Goal: Transaction & Acquisition: Purchase product/service

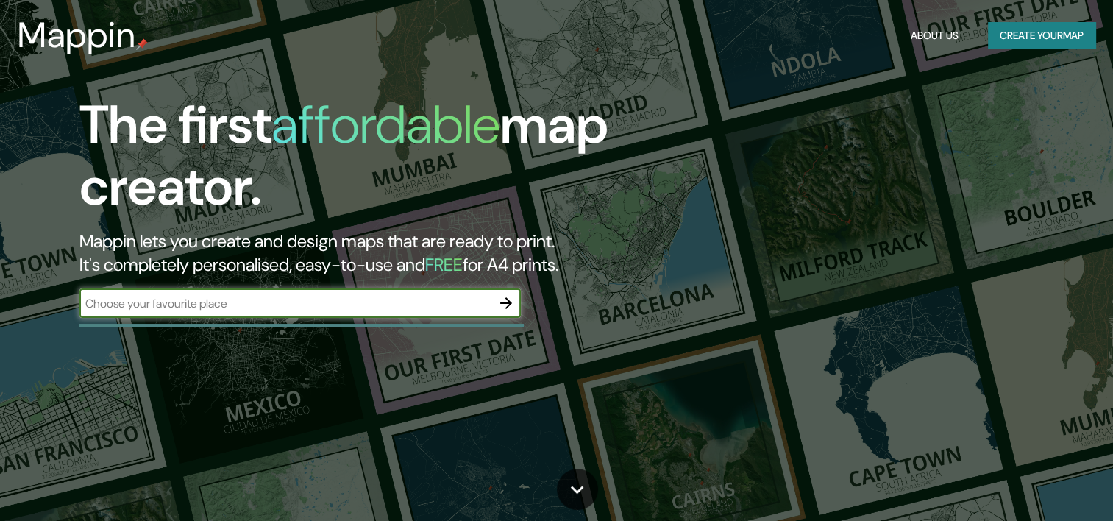
click at [282, 300] on input "text" at bounding box center [285, 303] width 412 height 17
type input "CHAPALA"
click at [504, 307] on icon "button" at bounding box center [506, 303] width 18 height 18
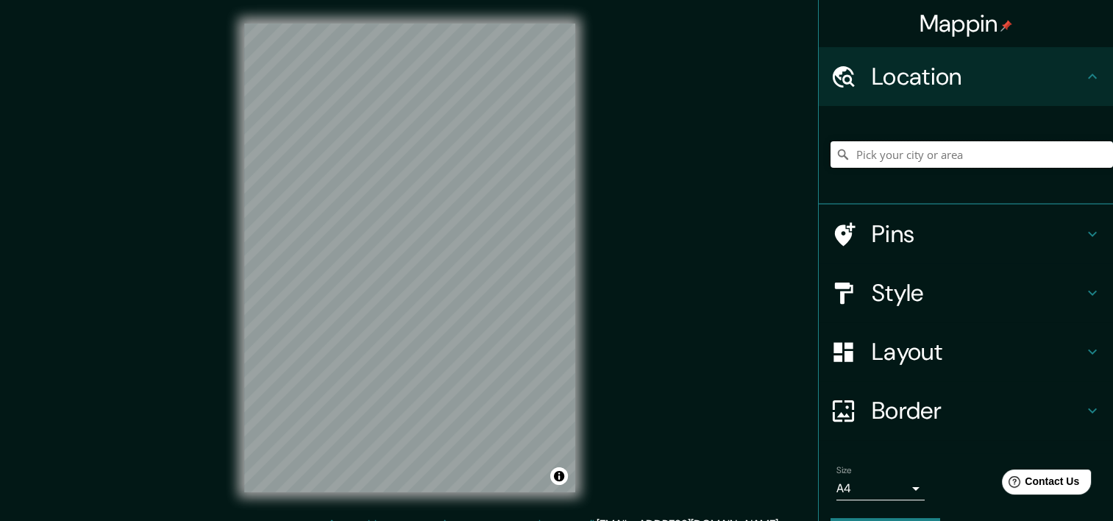
click at [860, 165] on input "Pick your city or area" at bounding box center [971, 154] width 282 height 26
paste input "[STREET_ADDRESS][PERSON_NAME]"
drag, startPoint x: 1074, startPoint y: 157, endPoint x: 712, endPoint y: 200, distance: 364.4
click at [712, 200] on div "Mappin Location [GEOGRAPHIC_DATA][PERSON_NAME] 92, 45907 [GEOGRAPHIC_DATA][PERS…" at bounding box center [556, 269] width 1113 height 539
type input "Ajijic, [GEOGRAPHIC_DATA], [GEOGRAPHIC_DATA]"
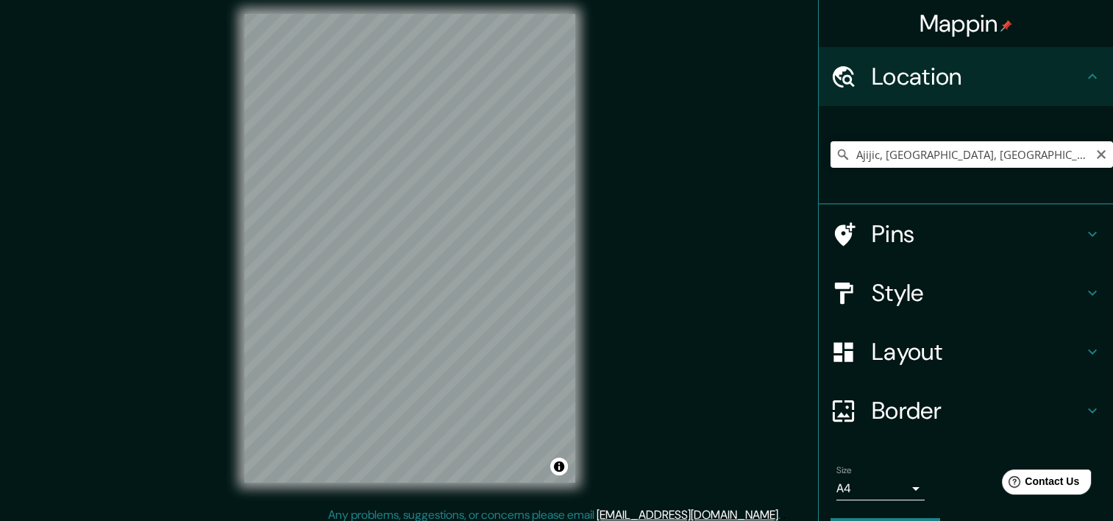
scroll to position [12, 0]
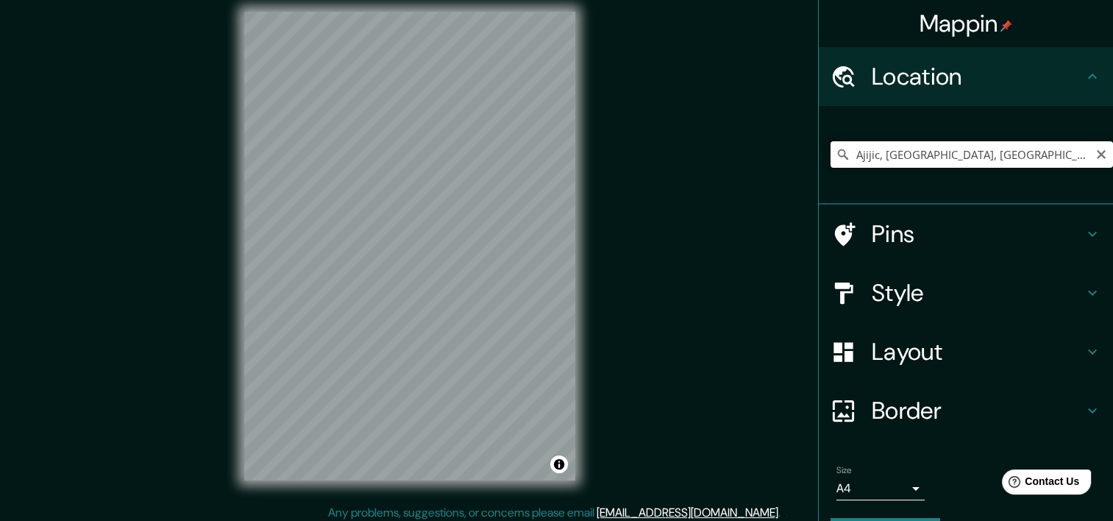
click at [941, 159] on input "Ajijic, [GEOGRAPHIC_DATA], [GEOGRAPHIC_DATA]" at bounding box center [971, 154] width 282 height 26
drag, startPoint x: 971, startPoint y: 150, endPoint x: 580, endPoint y: 198, distance: 393.4
click at [718, 203] on div "Mappin Location [GEOGRAPHIC_DATA], [GEOGRAPHIC_DATA], [GEOGRAPHIC_DATA] Pins St…" at bounding box center [556, 257] width 1113 height 539
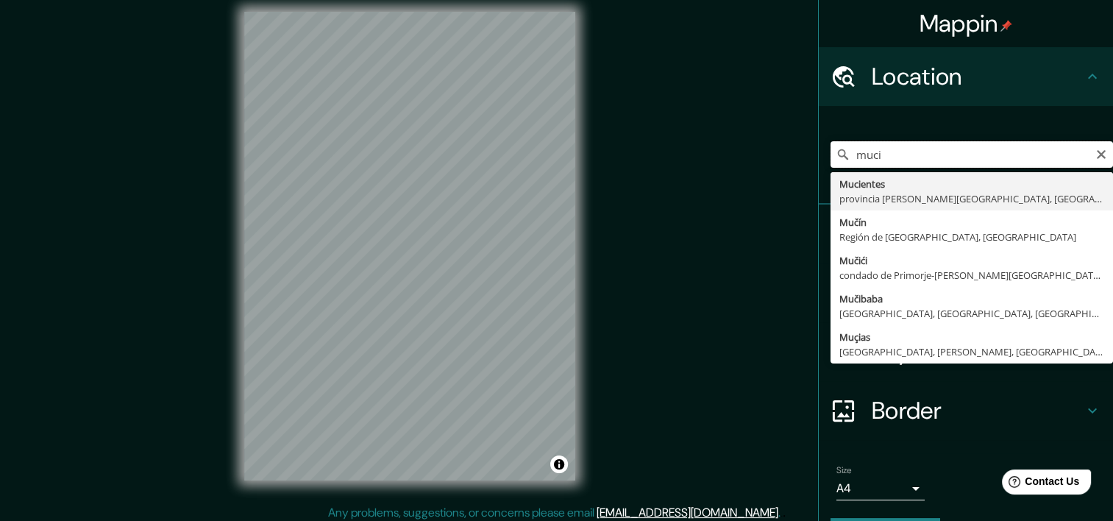
type input "muci"
